Goal: Book appointment/travel/reservation

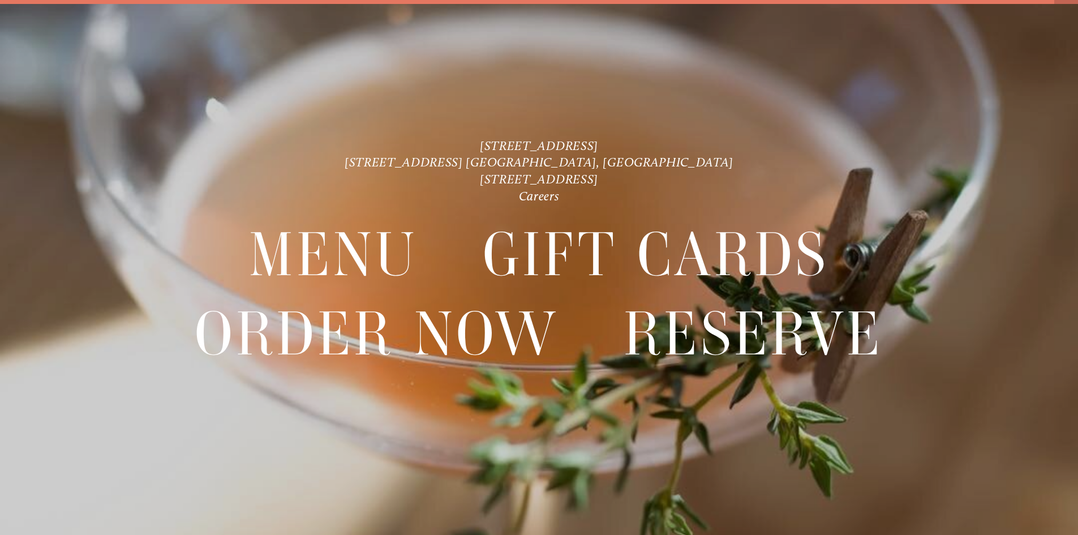
scroll to position [24, 0]
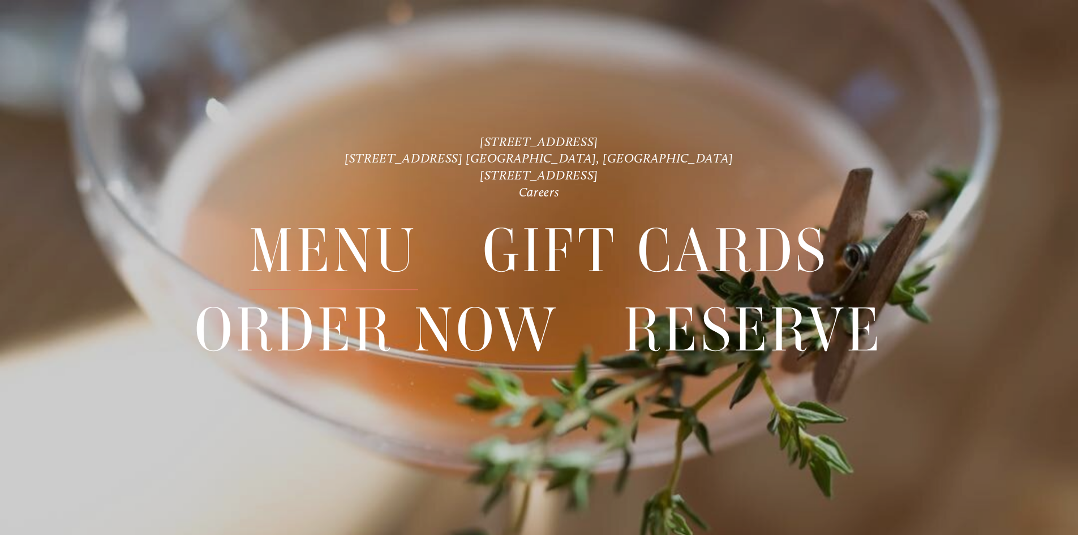
click at [347, 243] on span "Menu" at bounding box center [333, 251] width 169 height 78
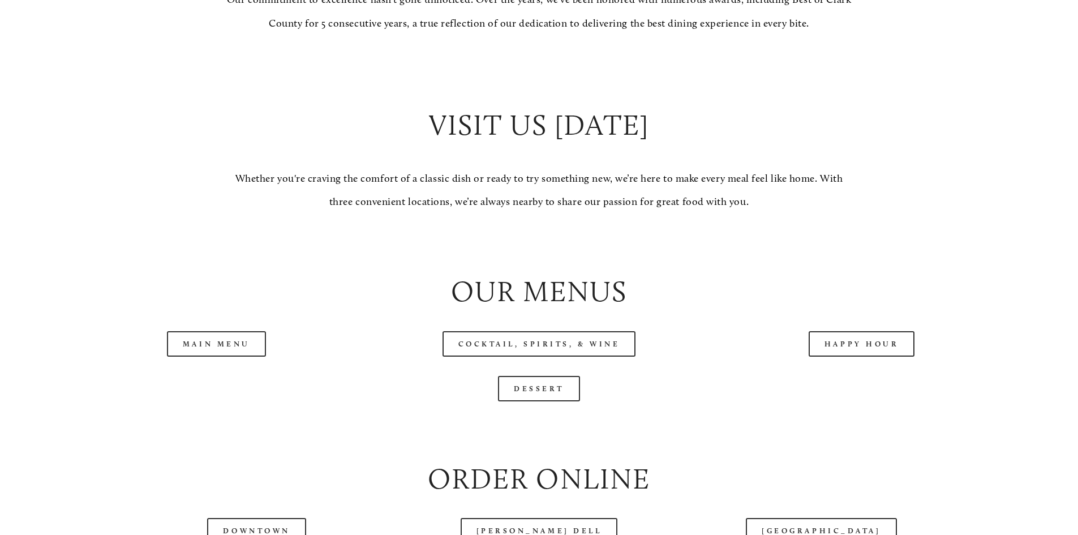
scroll to position [1132, 0]
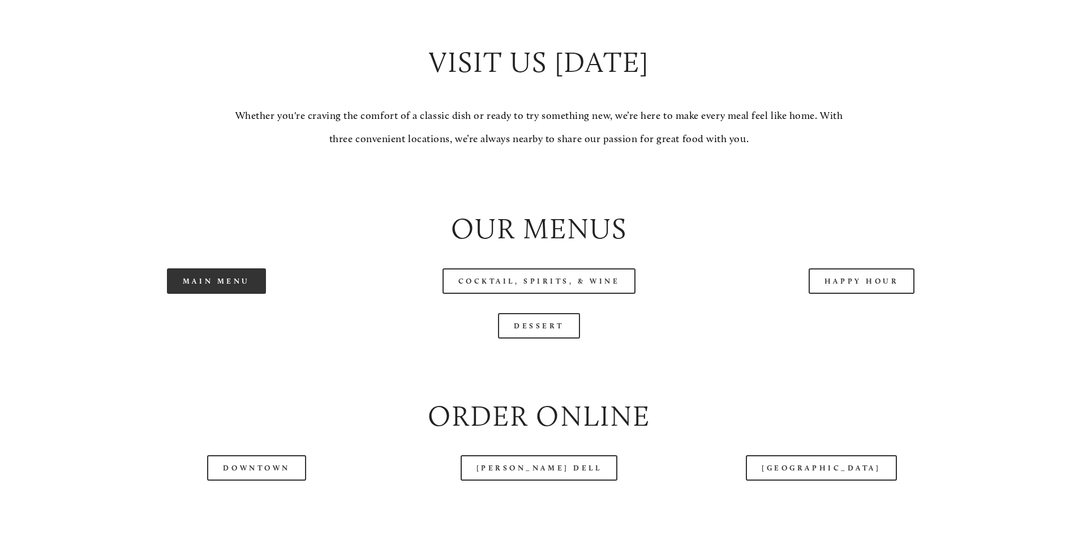
click at [241, 294] on link "Main Menu" at bounding box center [216, 280] width 99 height 25
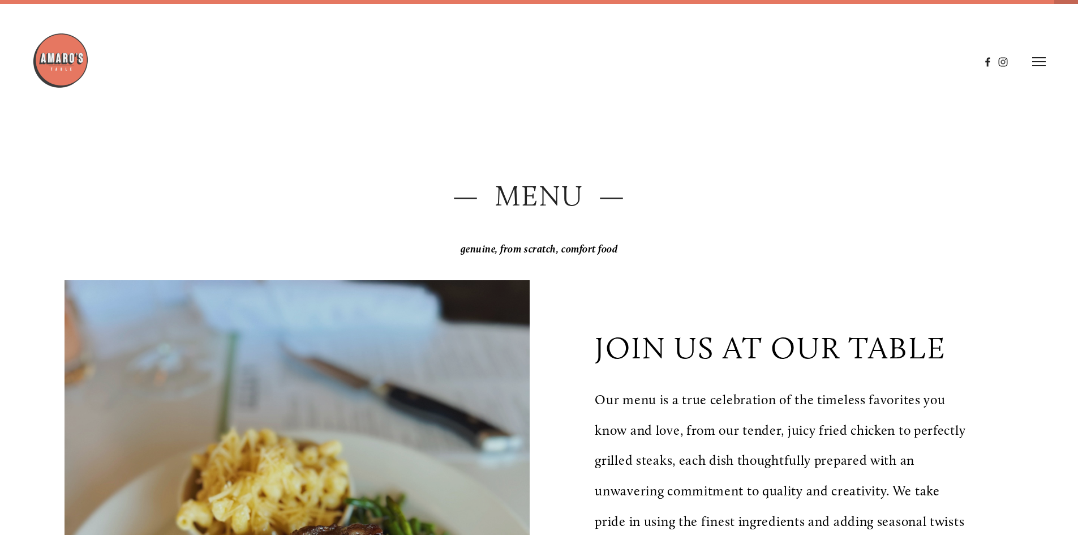
scroll to position [0, 0]
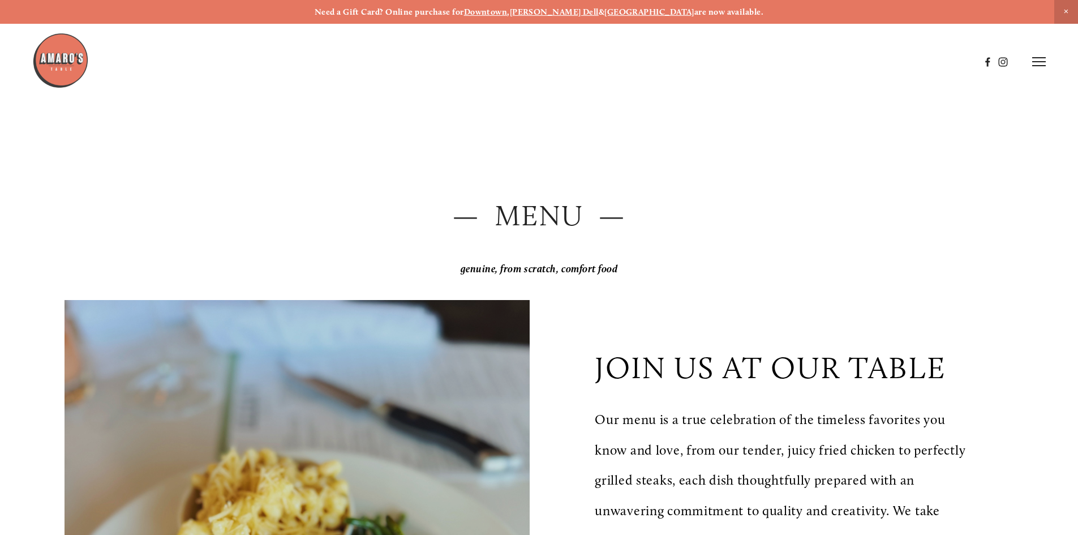
click at [1037, 64] on icon at bounding box center [1040, 62] width 14 height 10
click at [962, 61] on span "Reserve" at bounding box center [957, 61] width 30 height 11
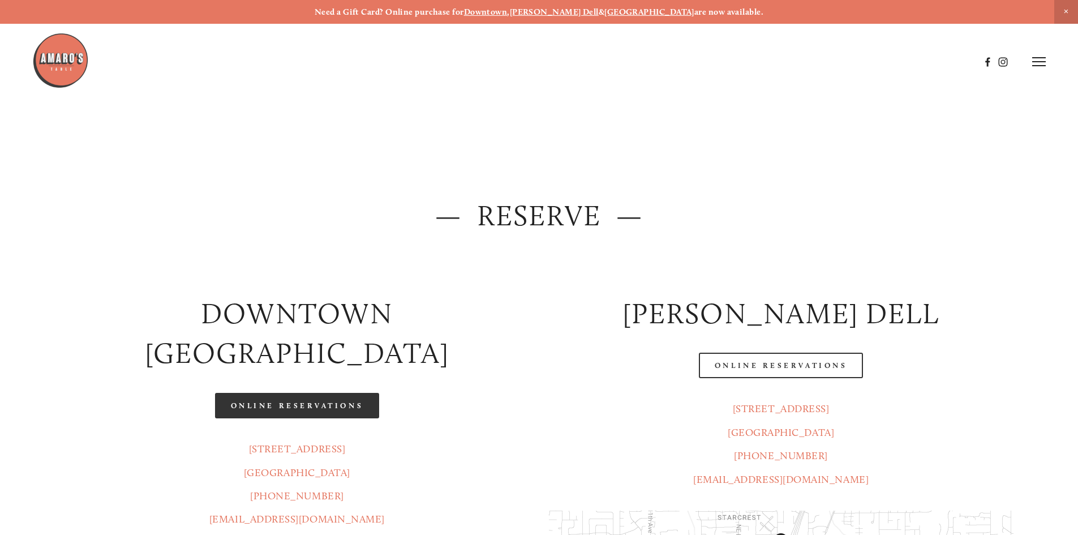
click at [304, 393] on link "Online Reservations" at bounding box center [297, 405] width 164 height 25
